Goal: Task Accomplishment & Management: Use online tool/utility

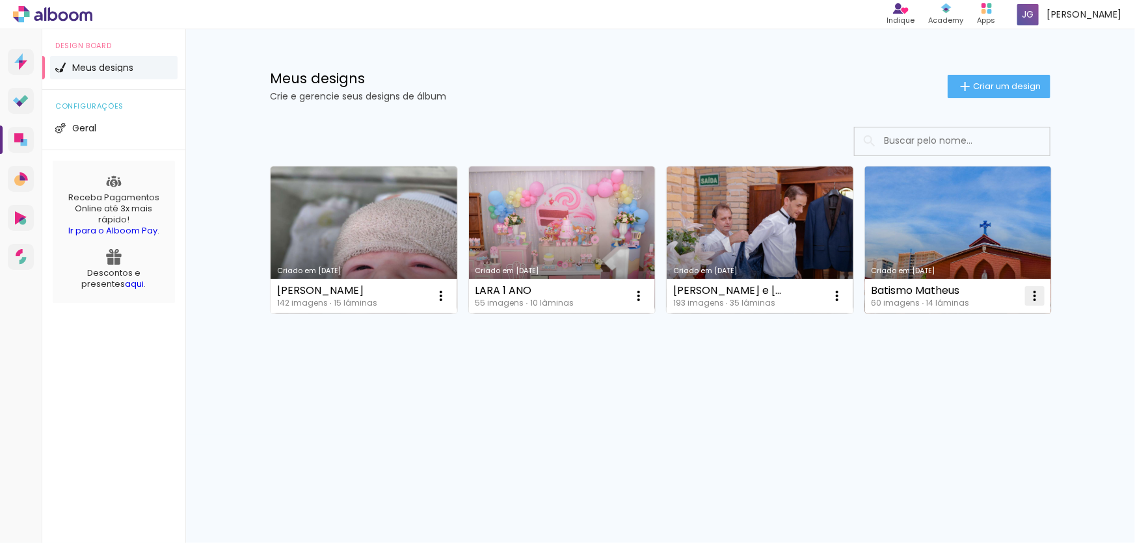
click at [1030, 302] on iron-icon at bounding box center [1035, 296] width 16 height 16
click at [966, 388] on paper-item "Excluir" at bounding box center [984, 382] width 128 height 26
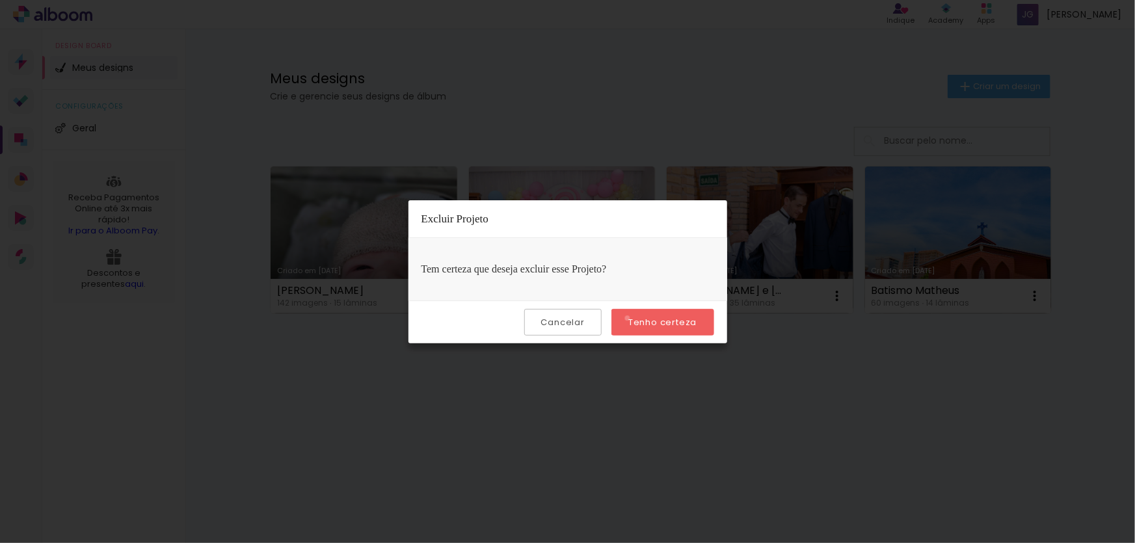
click at [630, 318] on paper-button "Tenho certeza" at bounding box center [662, 322] width 102 height 27
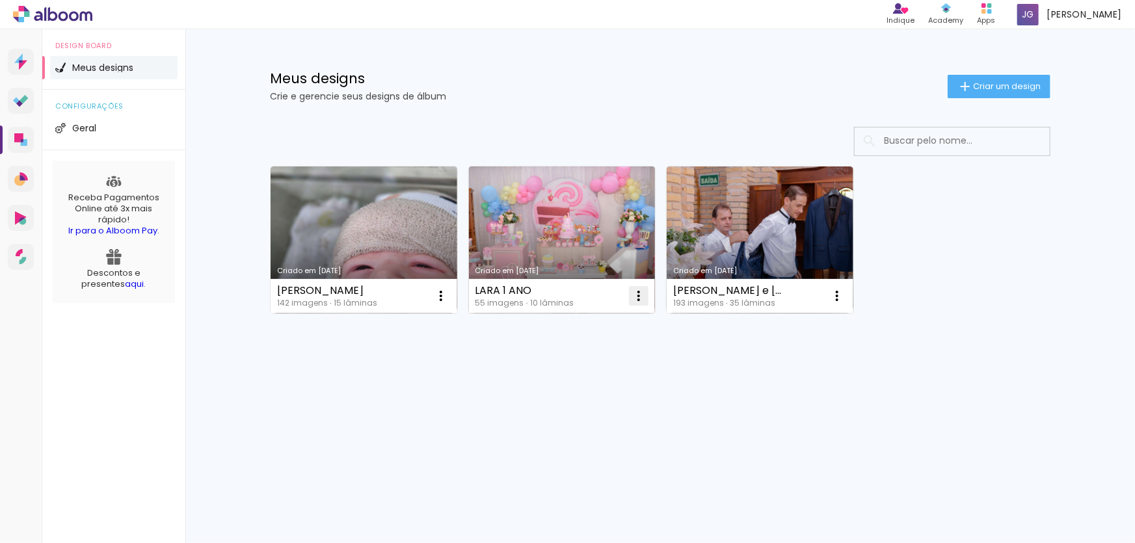
click at [637, 297] on iron-icon at bounding box center [639, 296] width 16 height 16
click at [591, 384] on paper-item "Excluir" at bounding box center [588, 382] width 128 height 26
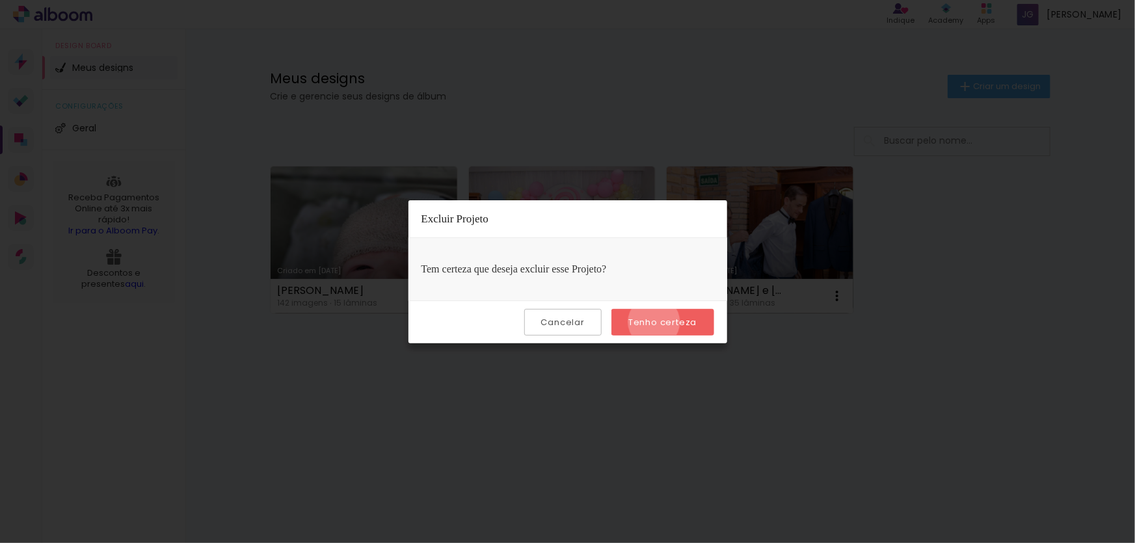
click at [0, 0] on slot "Tenho certeza" at bounding box center [0, 0] width 0 height 0
click at [696, 329] on paper-button "Tenho certeza" at bounding box center [662, 322] width 102 height 27
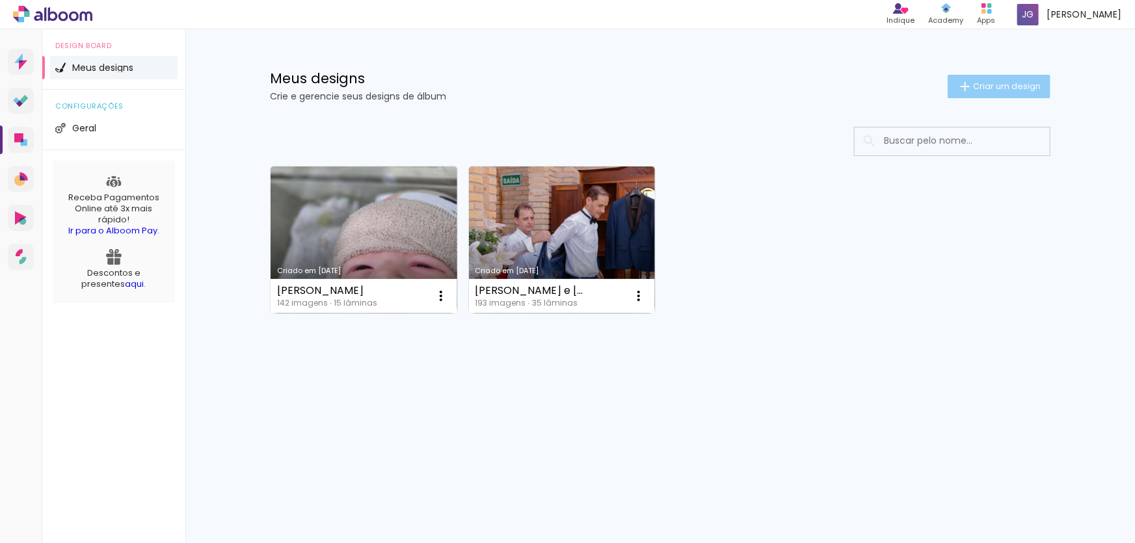
click at [1024, 92] on paper-button "Criar um design" at bounding box center [999, 86] width 103 height 23
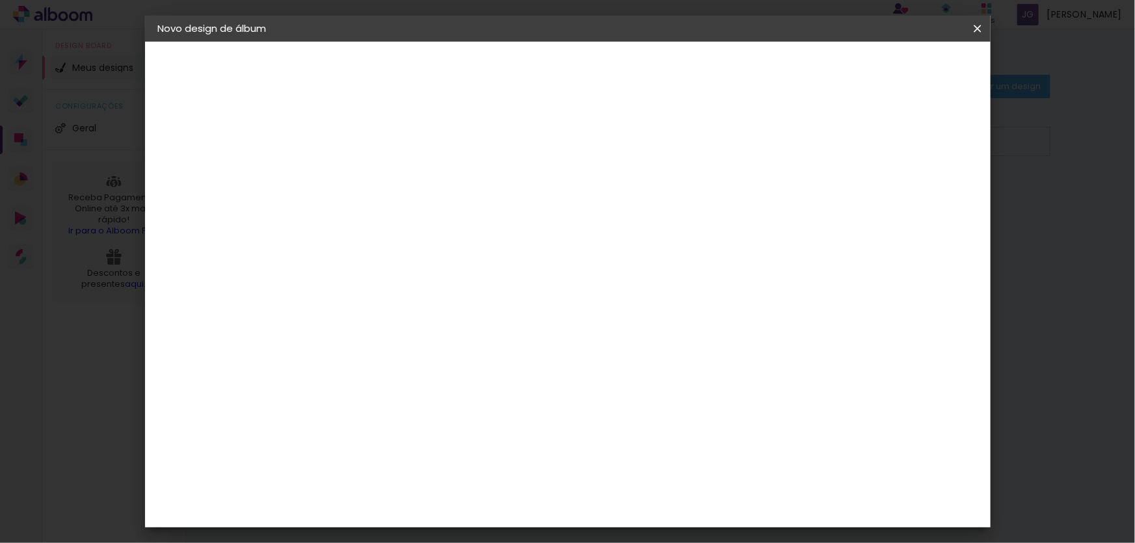
click at [371, 182] on input at bounding box center [371, 175] width 0 height 20
drag, startPoint x: 628, startPoint y: 182, endPoint x: 405, endPoint y: 157, distance: 223.8
click at [405, 152] on div "Informações Dê um título ao seu álbum. Avançar" at bounding box center [370, 97] width 113 height 111
type input "ALBUM"
type paper-input "ALBUM"
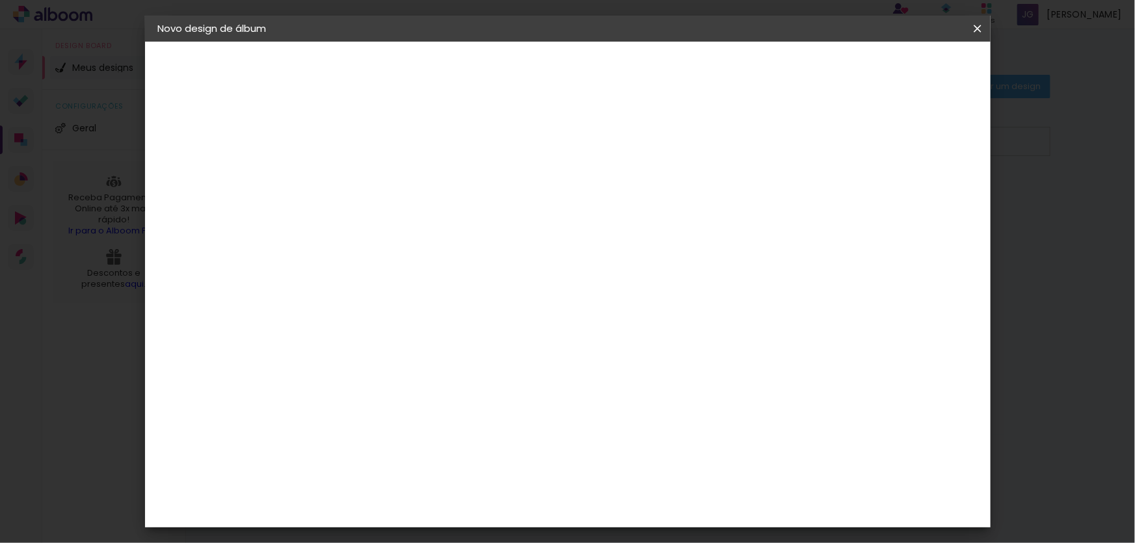
click at [504, 64] on paper-button "Avançar" at bounding box center [472, 69] width 64 height 22
click at [614, 206] on paper-item "Tamanho Livre" at bounding box center [551, 197] width 125 height 29
click at [0, 0] on slot "Tamanho Livre" at bounding box center [0, 0] width 0 height 0
click at [633, 46] on header "Fornecedor Escolha um fornecedor ou avance com o tamanho livre. Voltar Avançar" at bounding box center [473, 80] width 319 height 77
click at [0, 0] on slot "Avançar" at bounding box center [0, 0] width 0 height 0
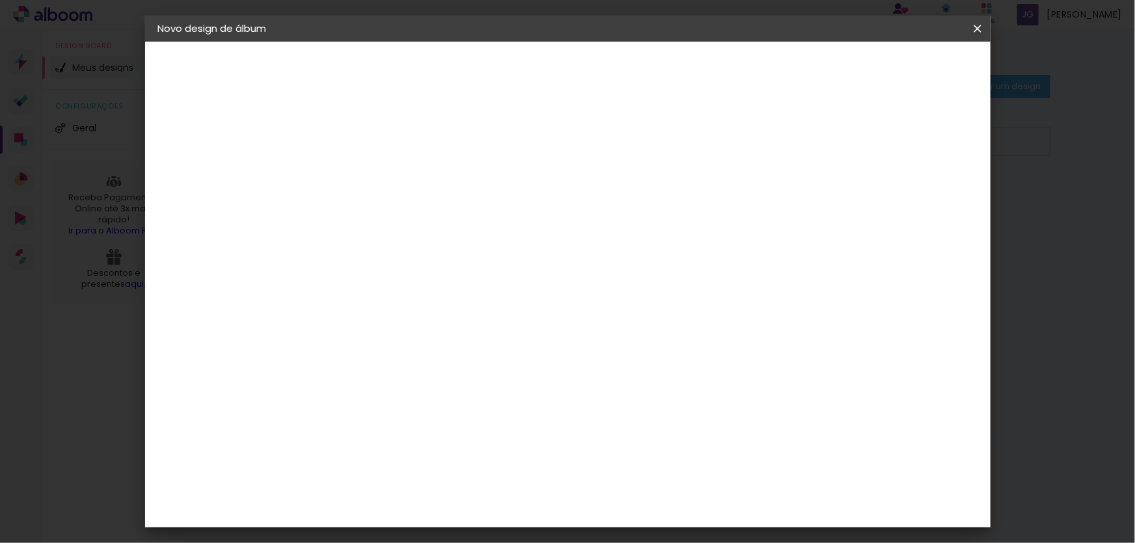
scroll to position [59, 0]
click at [644, 477] on input "60" at bounding box center [640, 485] width 34 height 20
click at [645, 475] on input "60" at bounding box center [640, 485] width 34 height 20
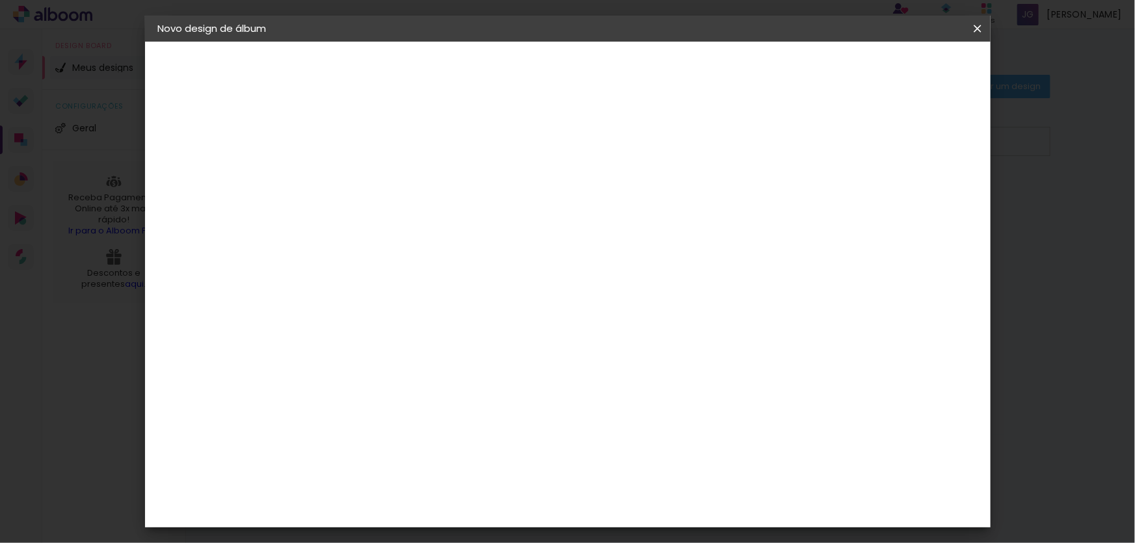
type input "40"
type paper-input "40"
click at [379, 406] on input "30" at bounding box center [366, 407] width 34 height 20
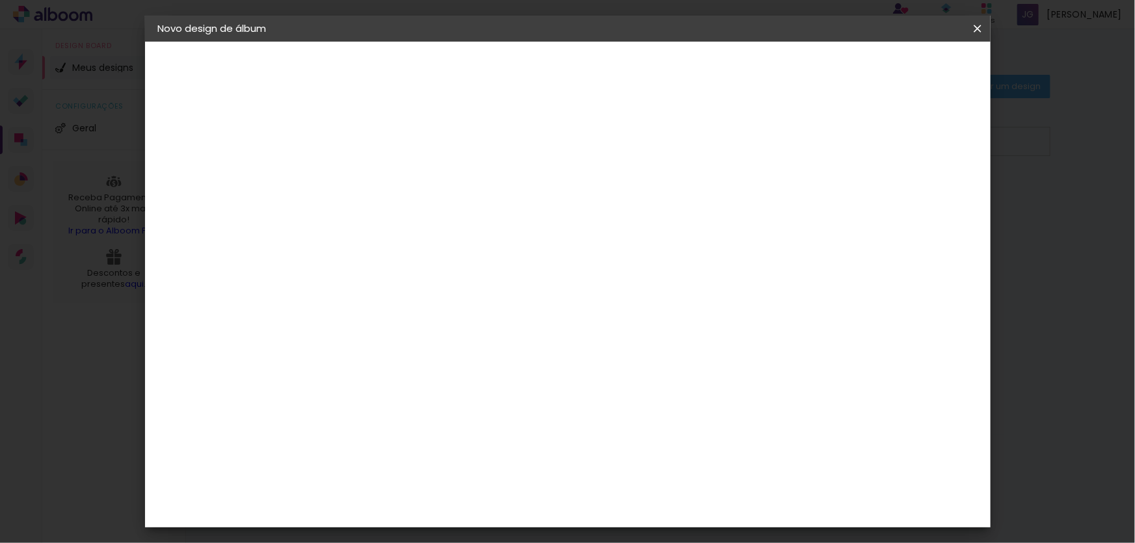
type input "25"
type paper-input "25"
click at [910, 77] on paper-button "Iniciar design" at bounding box center [867, 69] width 85 height 22
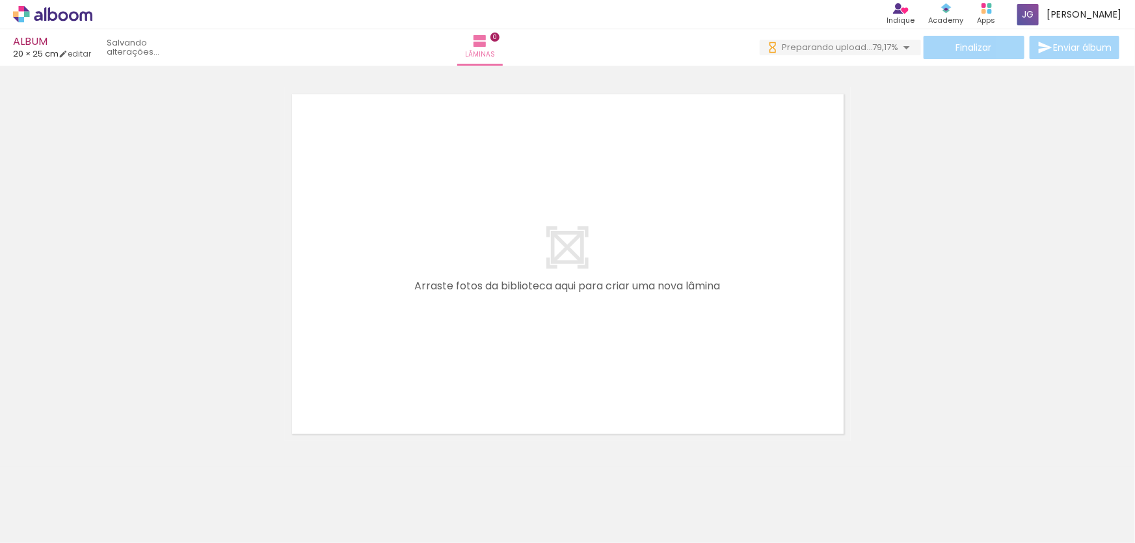
drag, startPoint x: 860, startPoint y: 508, endPoint x: 810, endPoint y: 358, distance: 157.7
click at [810, 358] on quentale-workspace at bounding box center [567, 271] width 1135 height 543
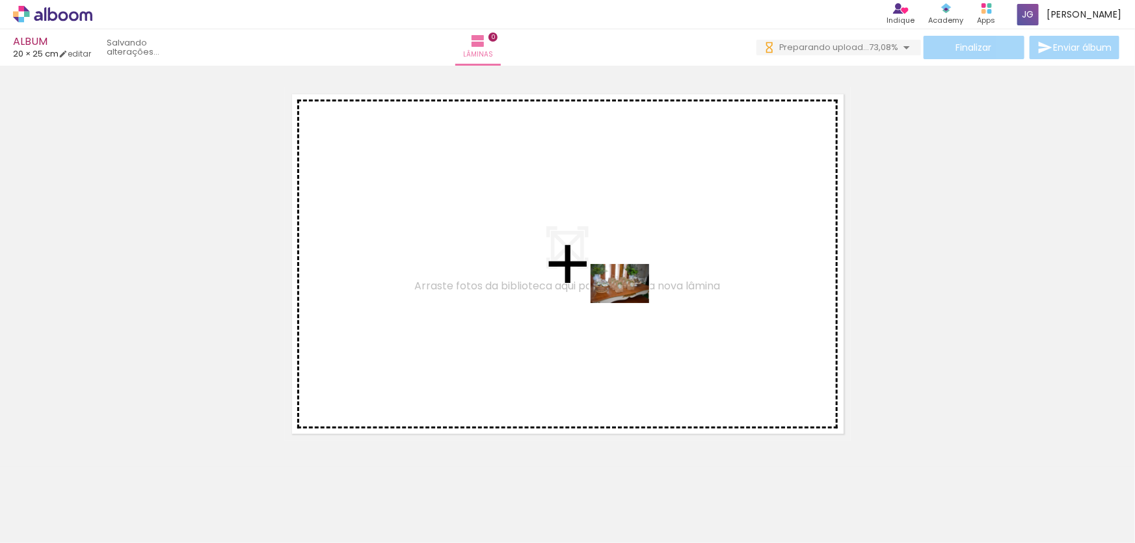
drag, startPoint x: 860, startPoint y: 510, endPoint x: 630, endPoint y: 303, distance: 310.0
click at [630, 303] on quentale-workspace at bounding box center [567, 271] width 1135 height 543
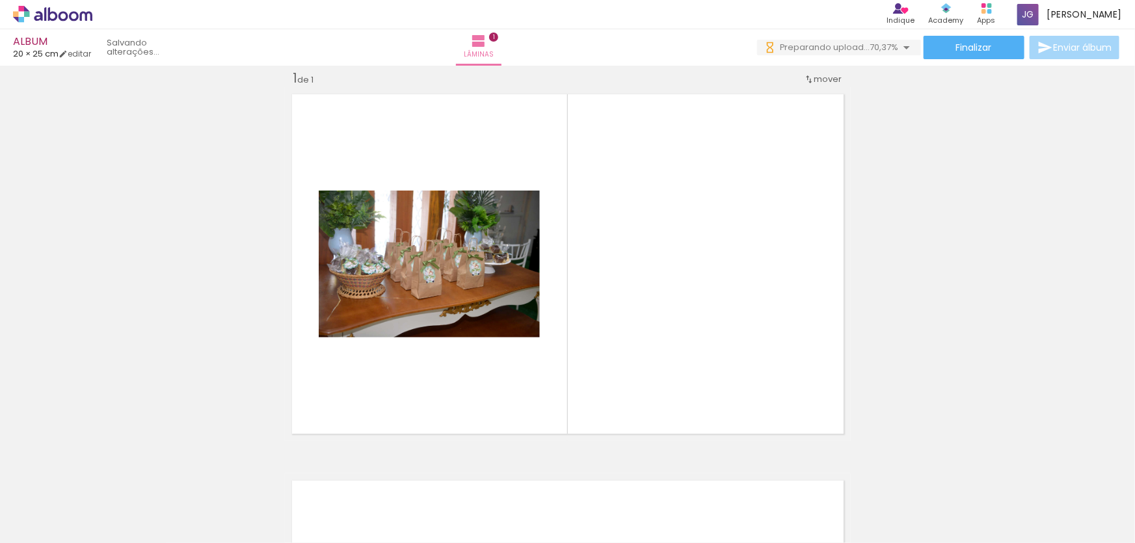
click at [46, 501] on input "Todas as fotos" at bounding box center [36, 503] width 49 height 11
click at [0, 0] on slot "Não utilizadas" at bounding box center [0, 0] width 0 height 0
type input "Não utilizadas"
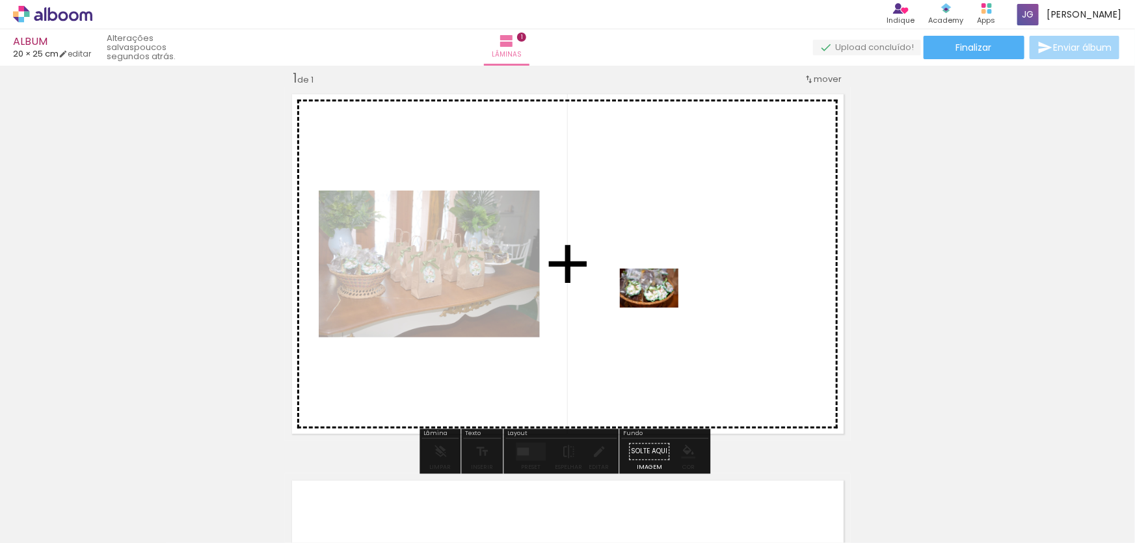
drag, startPoint x: 848, startPoint y: 501, endPoint x: 659, endPoint y: 308, distance: 270.4
click at [659, 308] on quentale-workspace at bounding box center [567, 271] width 1135 height 543
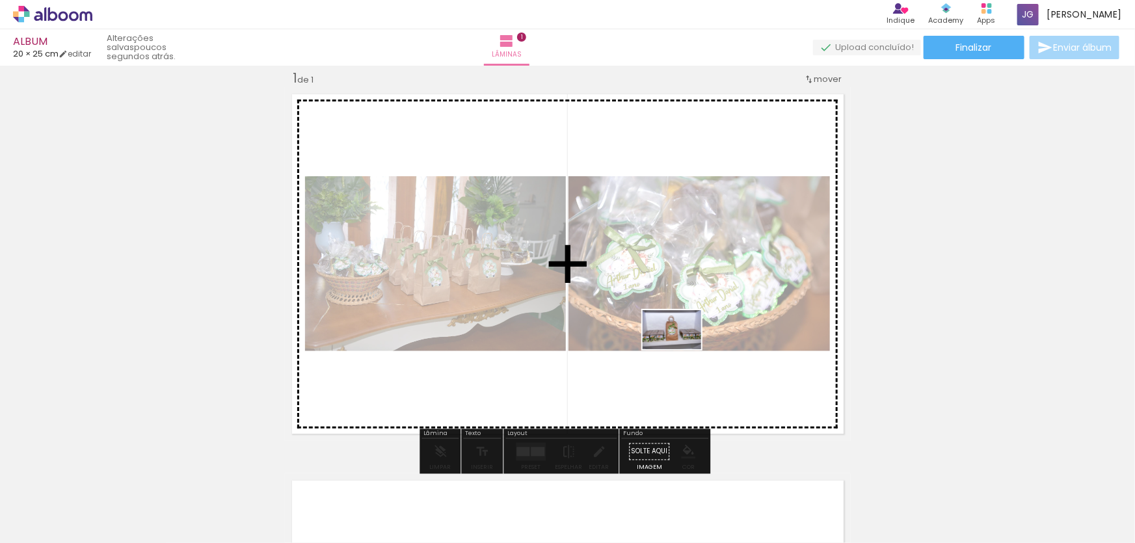
drag, startPoint x: 1008, startPoint y: 517, endPoint x: 682, endPoint y: 349, distance: 367.1
click at [682, 349] on quentale-workspace at bounding box center [567, 271] width 1135 height 543
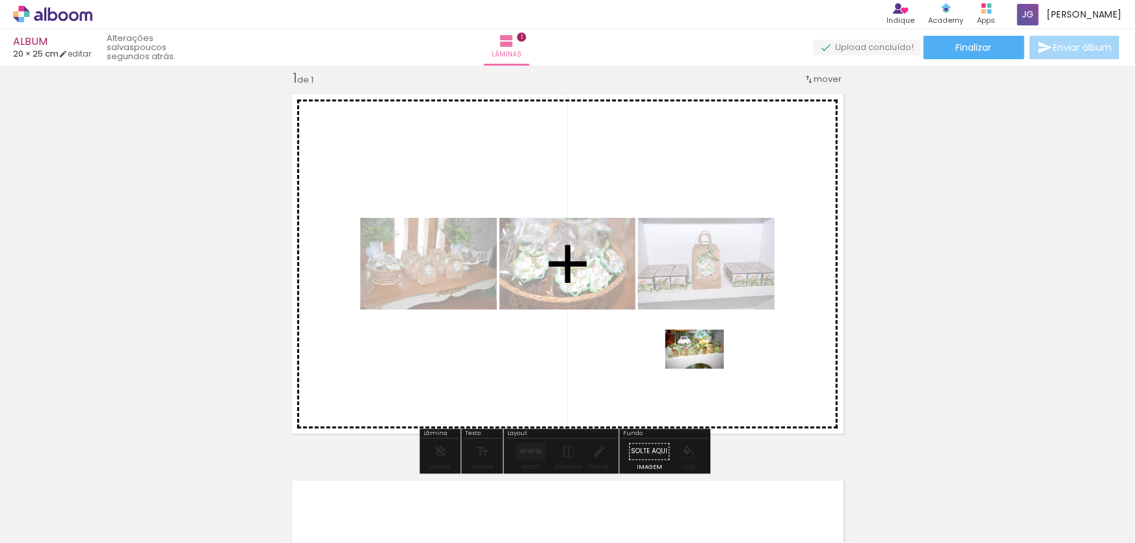
drag, startPoint x: 1000, startPoint y: 505, endPoint x: 704, endPoint y: 369, distance: 325.3
click at [704, 369] on quentale-workspace at bounding box center [567, 271] width 1135 height 543
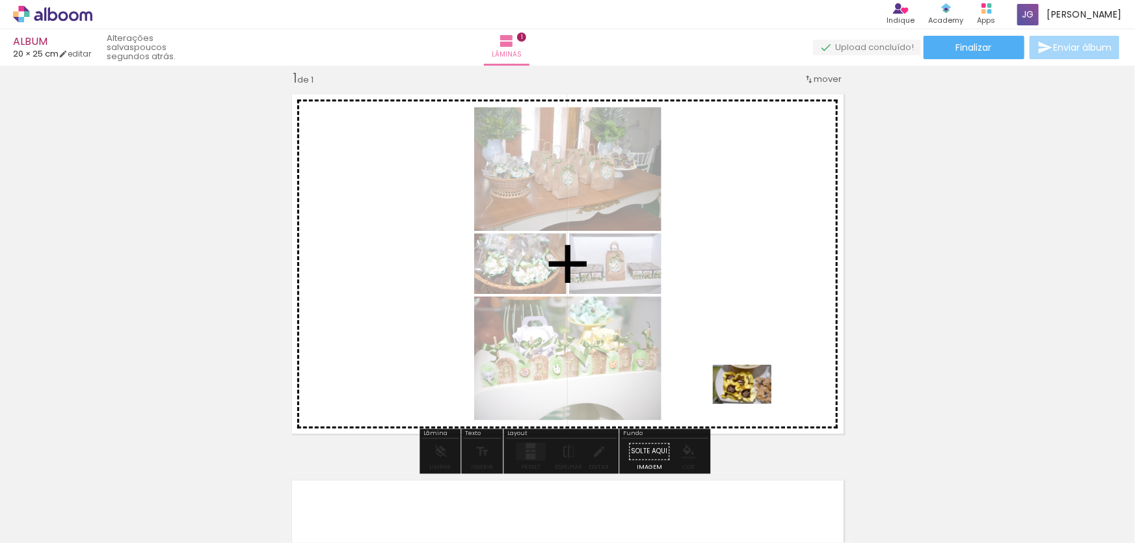
drag, startPoint x: 996, startPoint y: 508, endPoint x: 752, endPoint y: 404, distance: 265.1
click at [752, 404] on quentale-workspace at bounding box center [567, 271] width 1135 height 543
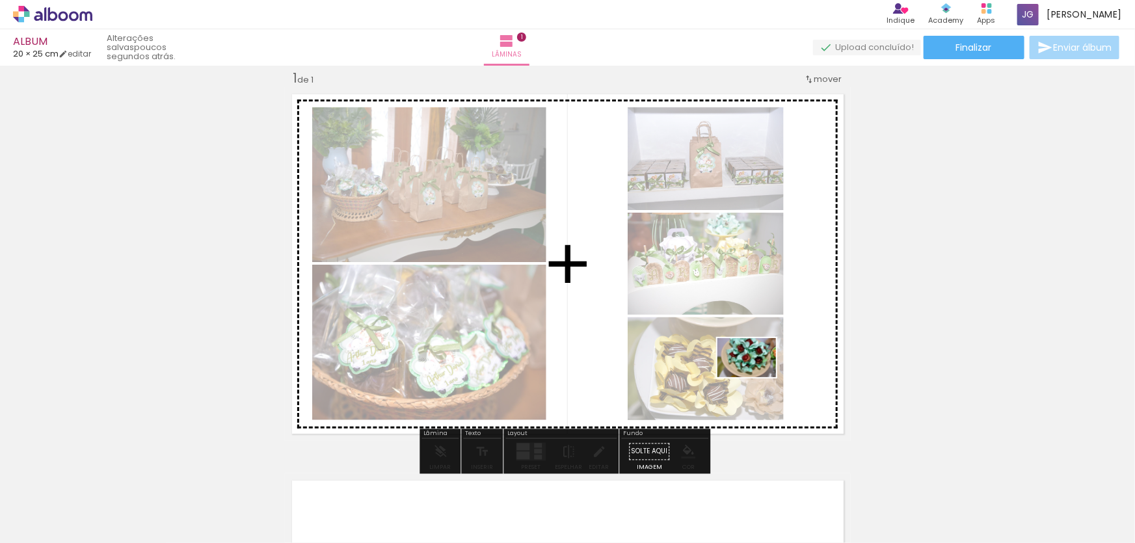
drag, startPoint x: 1023, startPoint y: 514, endPoint x: 756, endPoint y: 377, distance: 299.9
click at [756, 377] on quentale-workspace at bounding box center [567, 271] width 1135 height 543
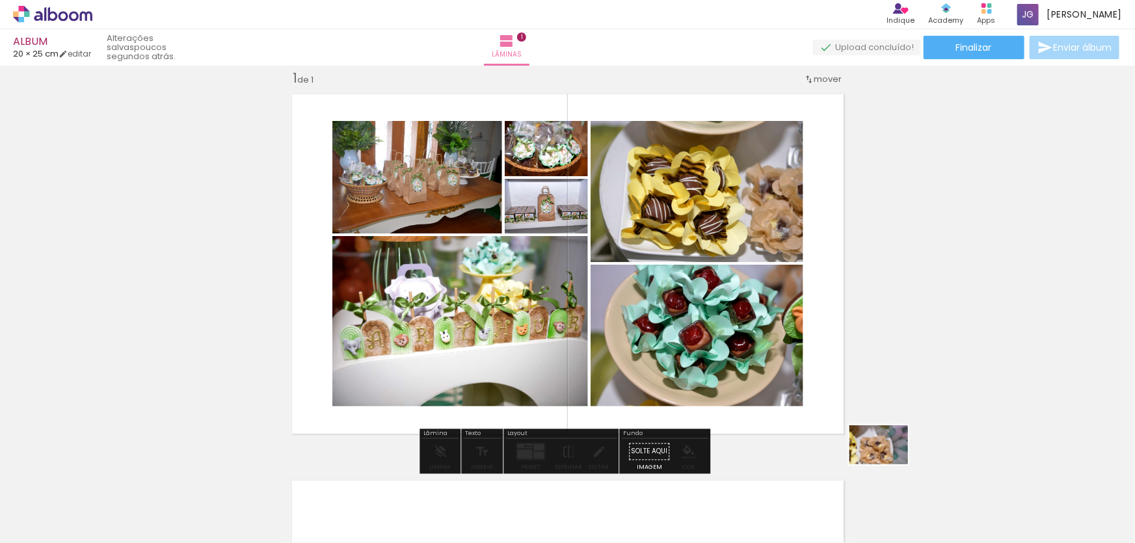
drag, startPoint x: 1028, startPoint y: 522, endPoint x: 830, endPoint y: 425, distance: 220.5
click at [830, 425] on quentale-workspace at bounding box center [567, 271] width 1135 height 543
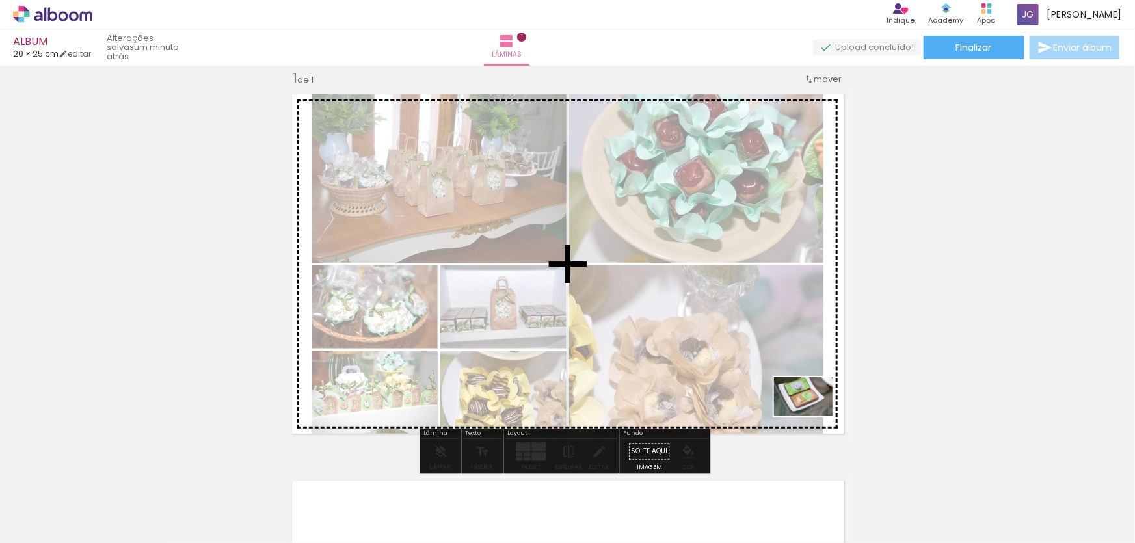
drag, startPoint x: 1000, startPoint y: 503, endPoint x: 805, endPoint y: 412, distance: 214.7
click at [805, 412] on quentale-workspace at bounding box center [567, 271] width 1135 height 543
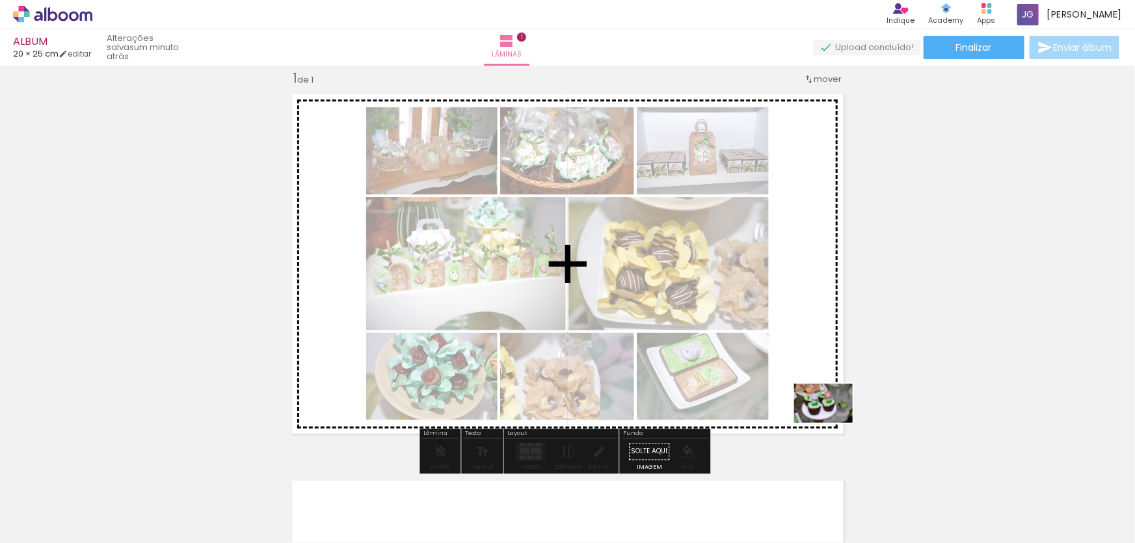
drag, startPoint x: 1002, startPoint y: 511, endPoint x: 832, endPoint y: 423, distance: 190.8
click at [832, 423] on quentale-workspace at bounding box center [567, 271] width 1135 height 543
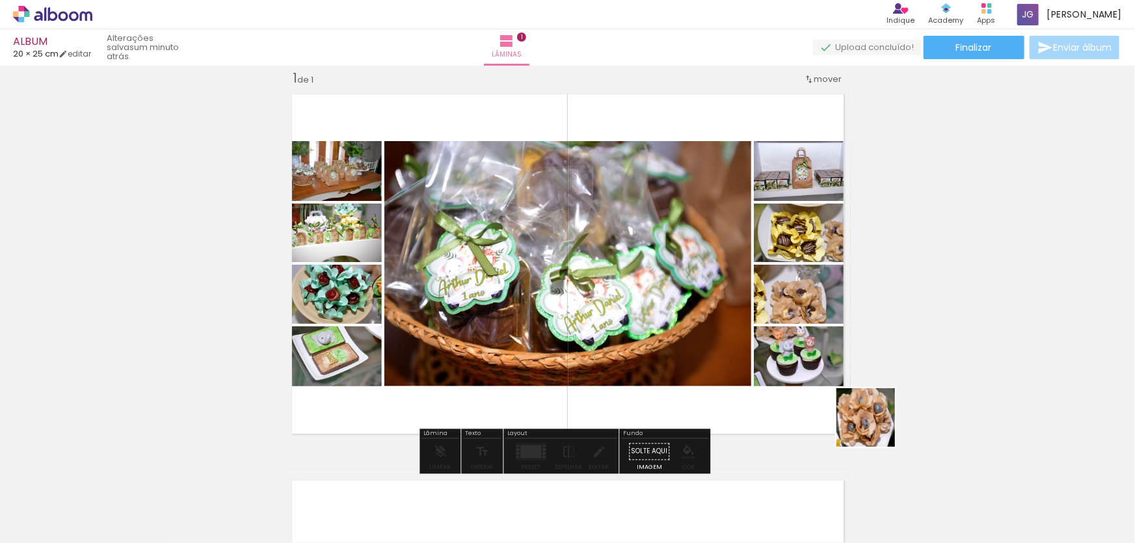
drag, startPoint x: 1005, startPoint y: 511, endPoint x: 808, endPoint y: 390, distance: 231.2
click at [808, 390] on quentale-workspace at bounding box center [567, 271] width 1135 height 543
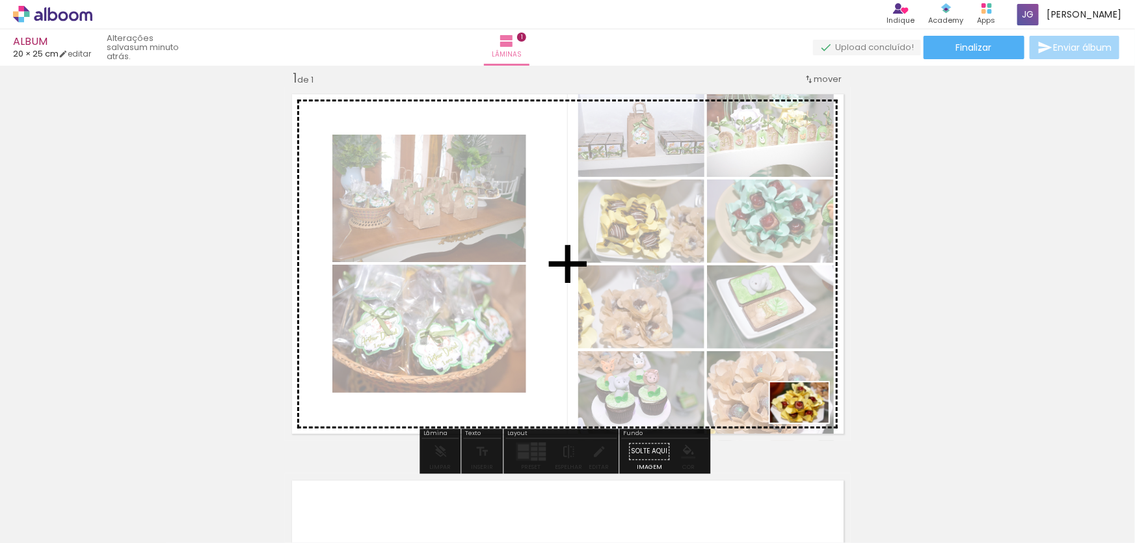
drag, startPoint x: 1029, startPoint y: 514, endPoint x: 809, endPoint y: 421, distance: 238.4
click at [809, 421] on quentale-workspace at bounding box center [567, 271] width 1135 height 543
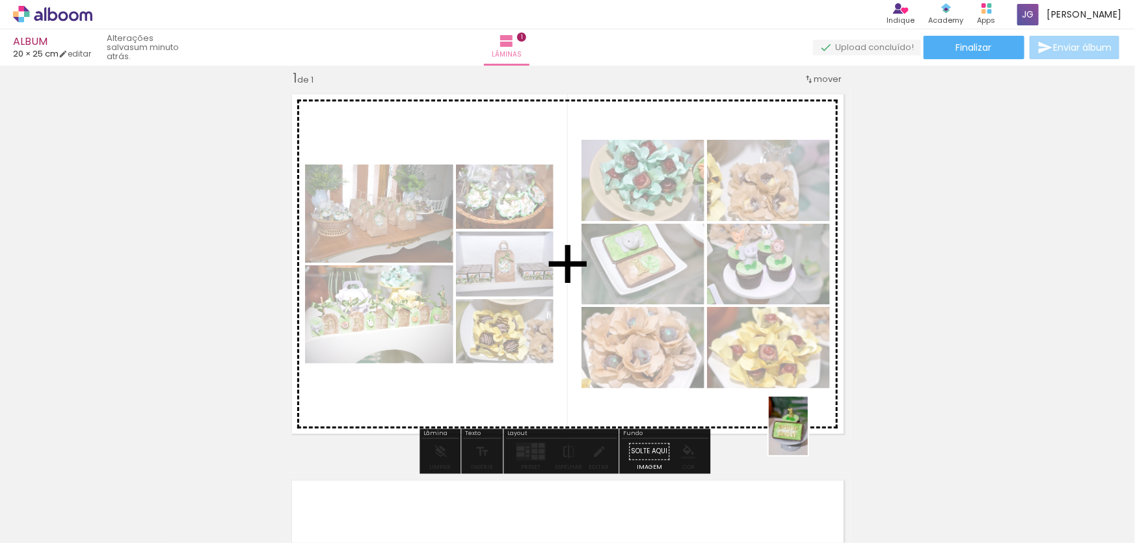
drag, startPoint x: 1011, startPoint y: 512, endPoint x: 863, endPoint y: 458, distance: 157.0
click at [803, 433] on quentale-workspace at bounding box center [567, 271] width 1135 height 543
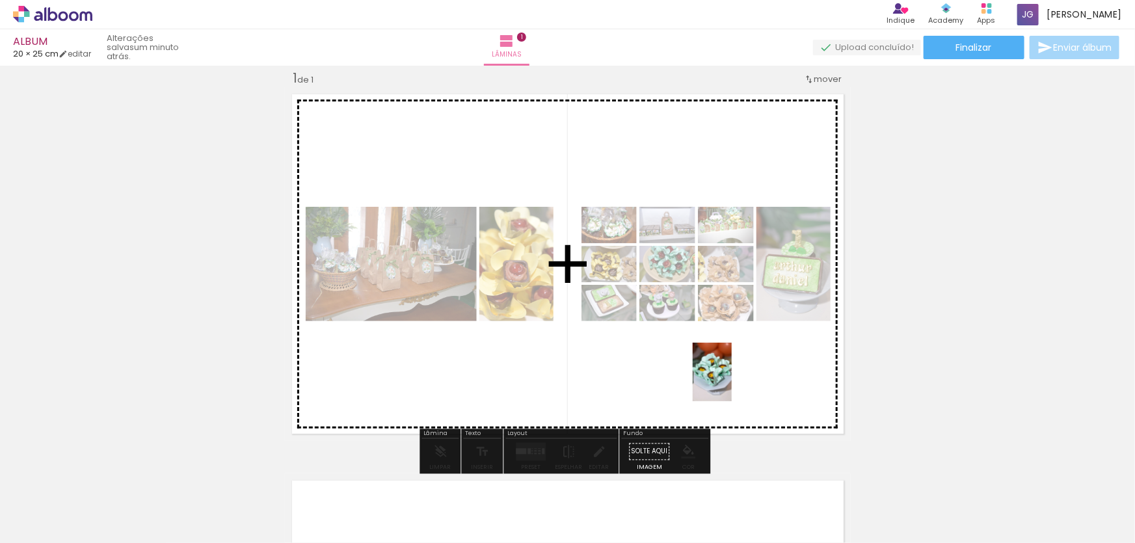
drag, startPoint x: 1019, startPoint y: 520, endPoint x: 730, endPoint y: 380, distance: 320.8
click at [730, 380] on quentale-workspace at bounding box center [567, 271] width 1135 height 543
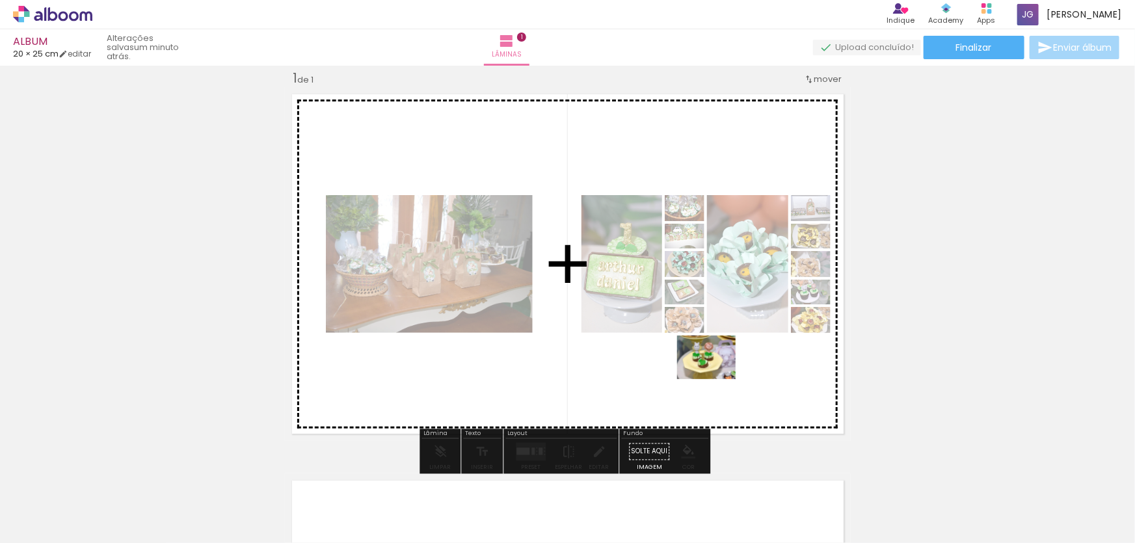
drag, startPoint x: 1039, startPoint y: 514, endPoint x: 716, endPoint y: 375, distance: 351.3
click at [716, 375] on quentale-workspace at bounding box center [567, 271] width 1135 height 543
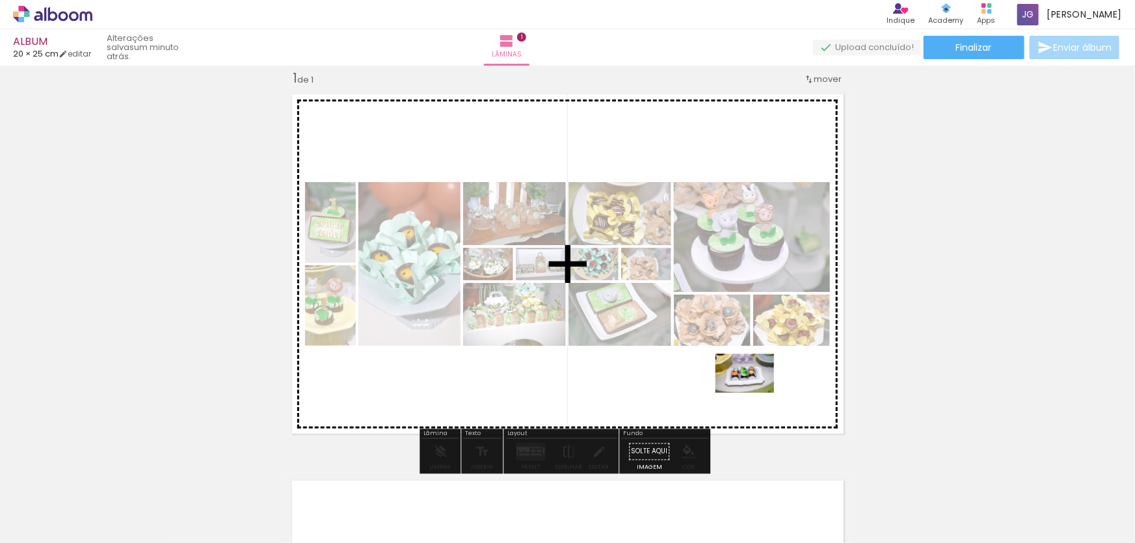
drag, startPoint x: 1024, startPoint y: 500, endPoint x: 754, endPoint y: 393, distance: 290.4
click at [754, 393] on quentale-workspace at bounding box center [567, 271] width 1135 height 543
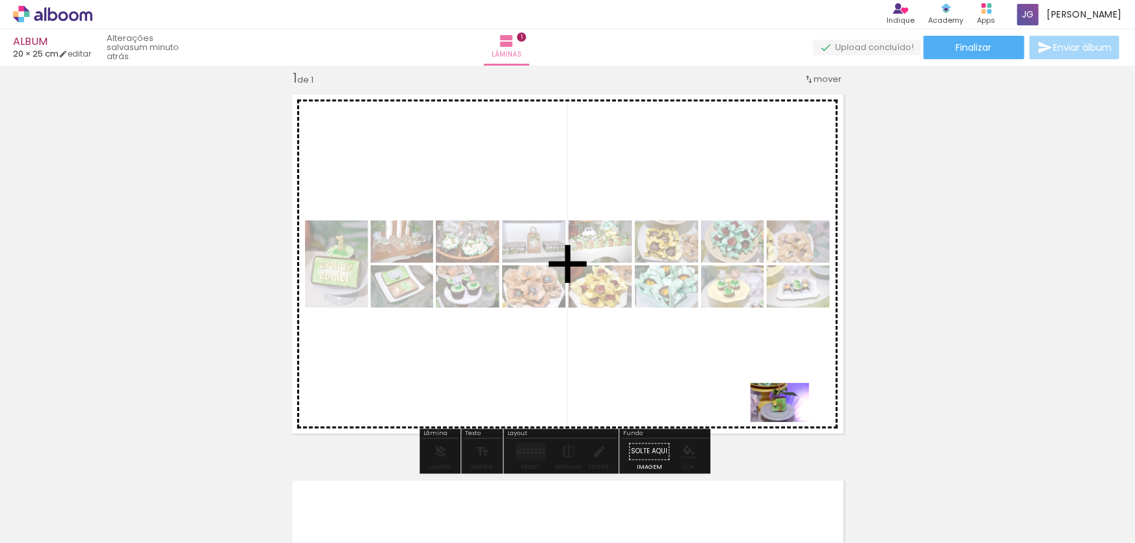
drag, startPoint x: 1017, startPoint y: 514, endPoint x: 787, endPoint y: 419, distance: 249.0
click at [788, 421] on quentale-workspace at bounding box center [567, 271] width 1135 height 543
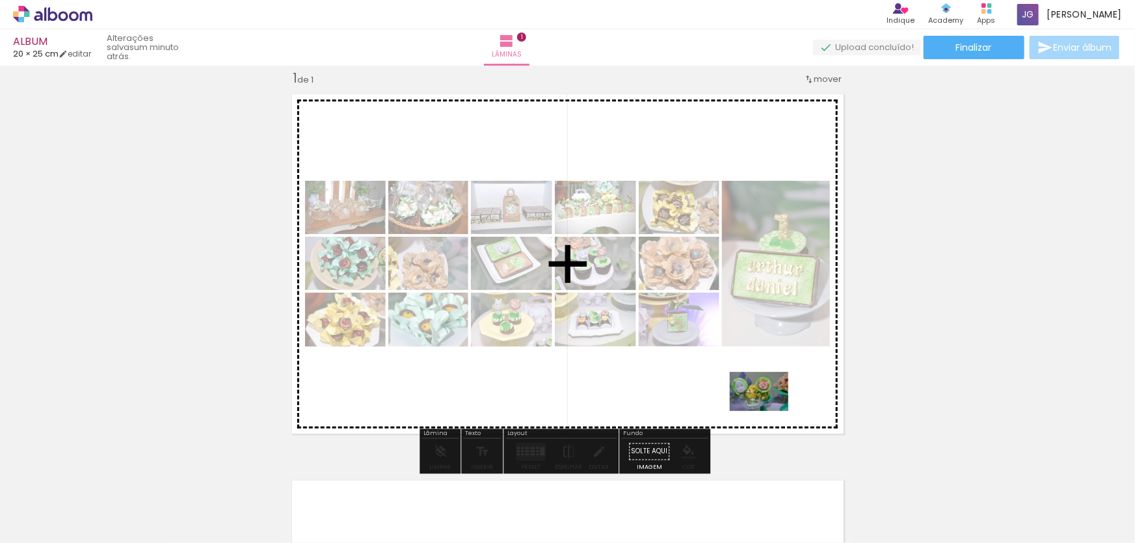
drag, startPoint x: 1015, startPoint y: 523, endPoint x: 769, endPoint y: 411, distance: 270.7
click at [769, 411] on quentale-workspace at bounding box center [567, 271] width 1135 height 543
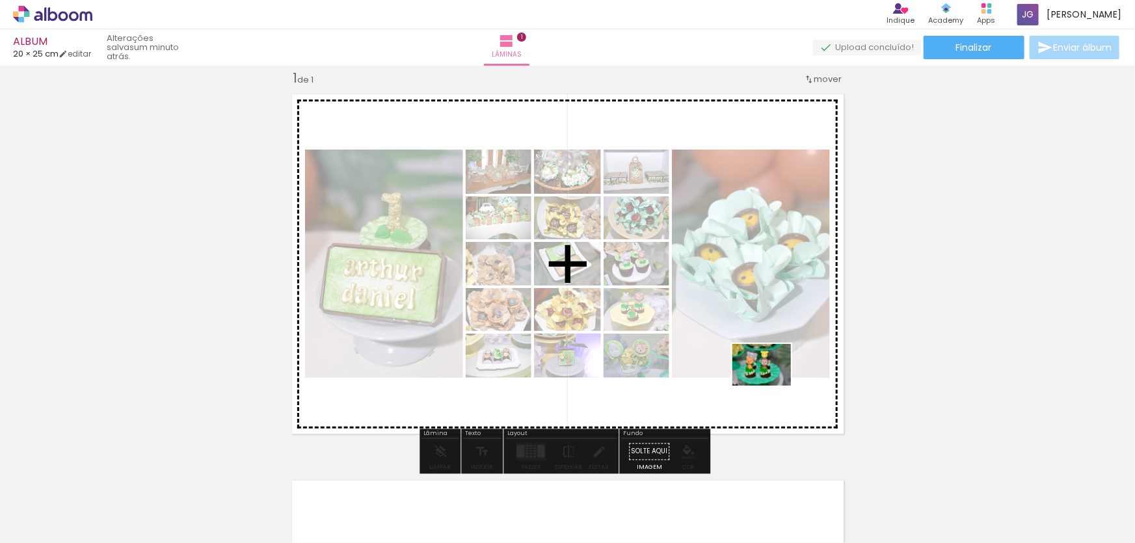
drag, startPoint x: 1024, startPoint y: 503, endPoint x: 770, endPoint y: 382, distance: 281.3
click at [770, 382] on quentale-workspace at bounding box center [567, 271] width 1135 height 543
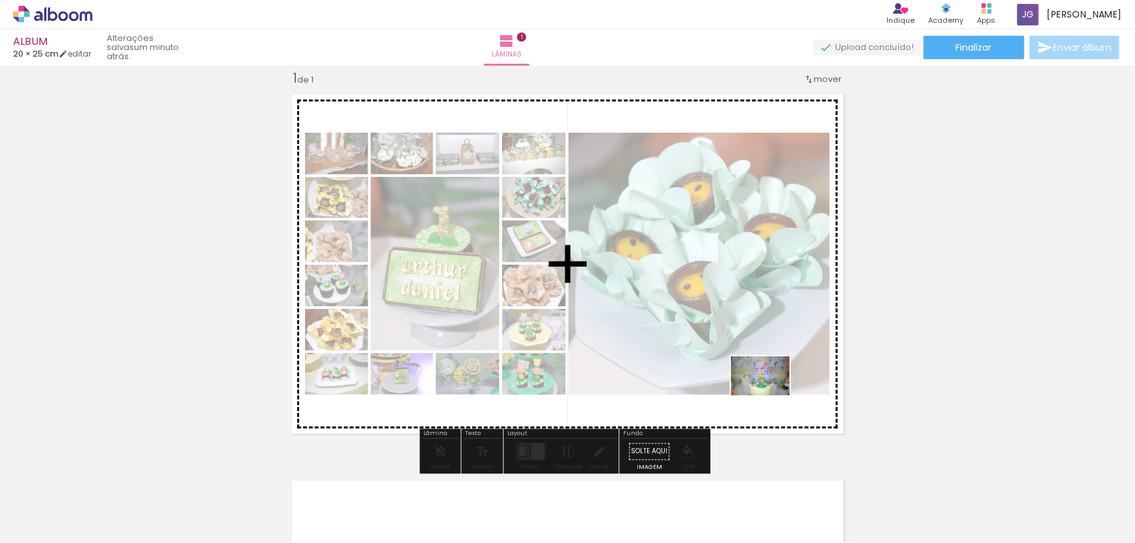
drag, startPoint x: 1021, startPoint y: 497, endPoint x: 770, endPoint y: 395, distance: 270.8
click at [770, 395] on quentale-workspace at bounding box center [567, 271] width 1135 height 543
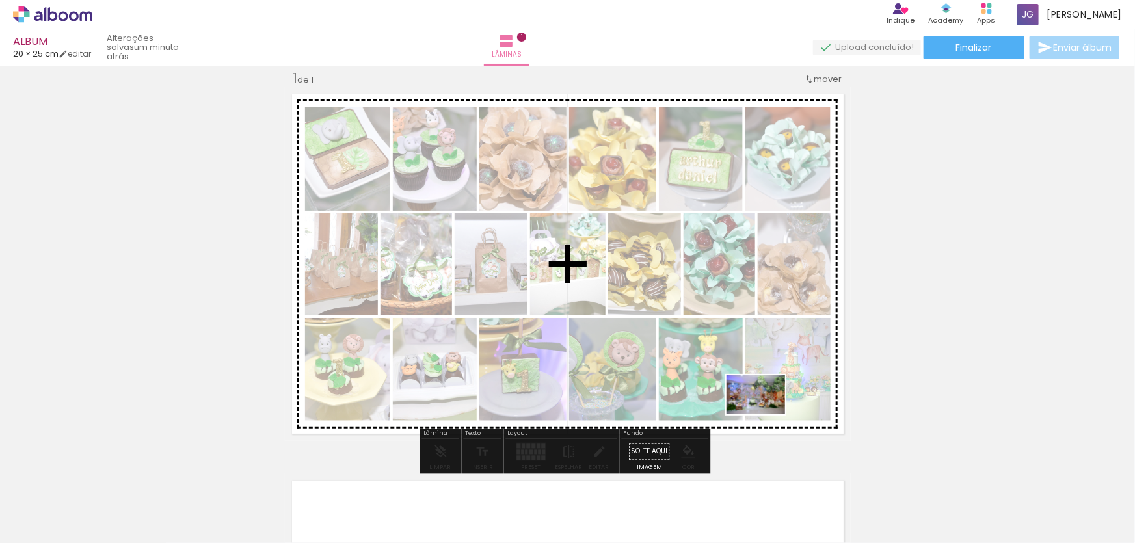
drag, startPoint x: 1027, startPoint y: 514, endPoint x: 765, endPoint y: 414, distance: 279.7
click at [765, 414] on quentale-workspace at bounding box center [567, 271] width 1135 height 543
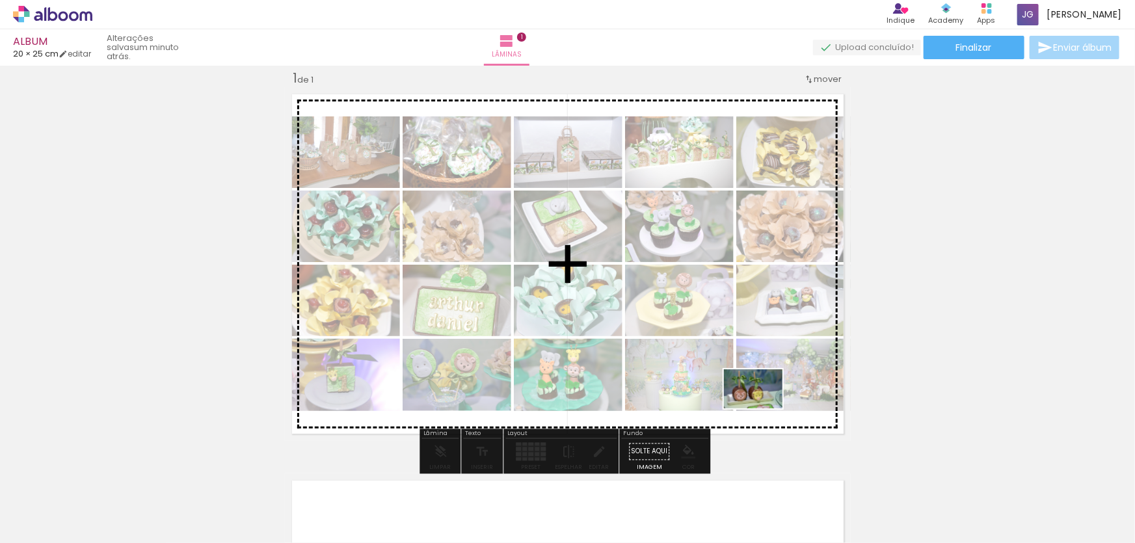
drag, startPoint x: 1009, startPoint y: 507, endPoint x: 763, endPoint y: 408, distance: 265.6
click at [763, 408] on quentale-workspace at bounding box center [567, 271] width 1135 height 543
